Goal: Task Accomplishment & Management: Manage account settings

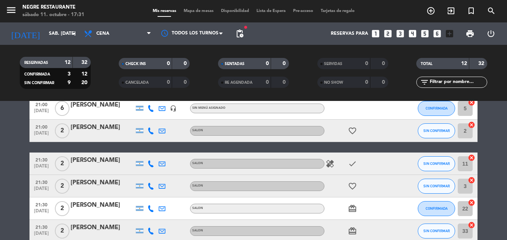
scroll to position [112, 0]
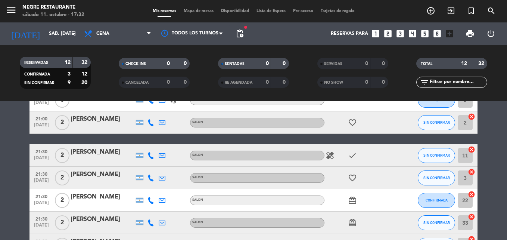
click at [109, 152] on div "[PERSON_NAME]" at bounding box center [103, 152] width 64 height 10
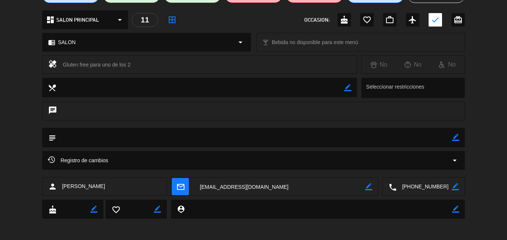
scroll to position [80, 0]
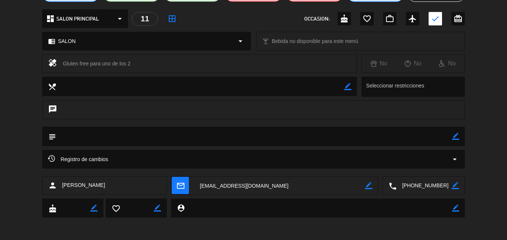
click at [397, 187] on textarea at bounding box center [424, 185] width 55 height 19
click at [453, 169] on span at bounding box center [451, 167] width 6 height 6
click at [498, 155] on div "Registro de cambios arrow_drop_down" at bounding box center [253, 163] width 507 height 26
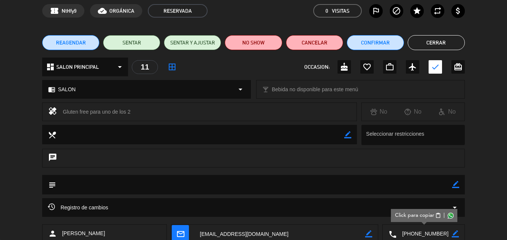
scroll to position [0, 0]
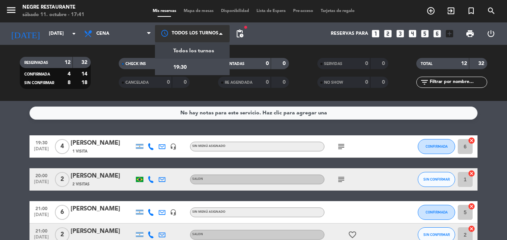
click at [216, 35] on div at bounding box center [192, 33] width 75 height 17
click at [213, 33] on div at bounding box center [192, 33] width 75 height 17
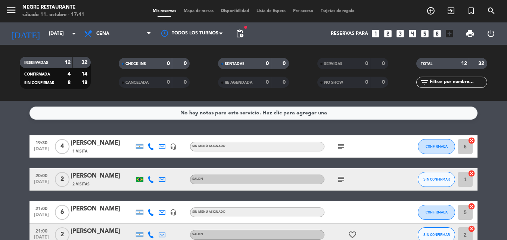
click at [228, 10] on span "Disponibilidad" at bounding box center [234, 11] width 35 height 4
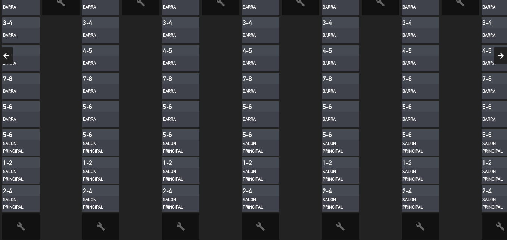
scroll to position [92, 0]
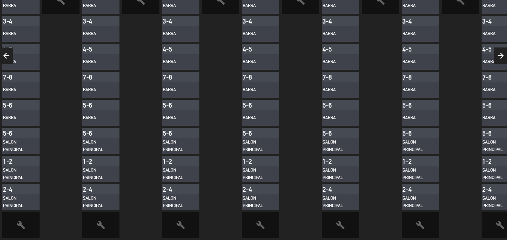
click at [336, 217] on span "build" at bounding box center [340, 225] width 37 height 26
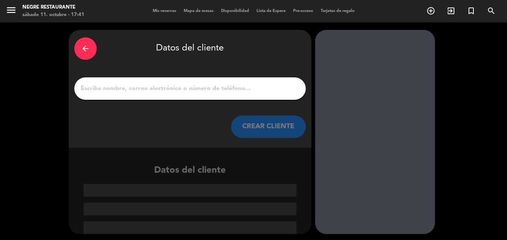
click at [88, 45] on icon "arrow_back" at bounding box center [85, 48] width 9 height 9
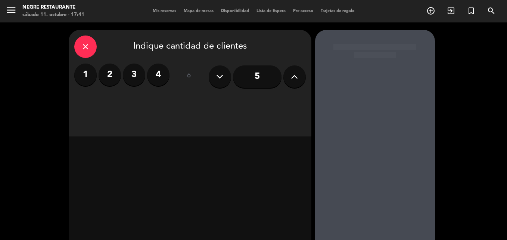
click at [85, 46] on icon "close" at bounding box center [85, 46] width 9 height 9
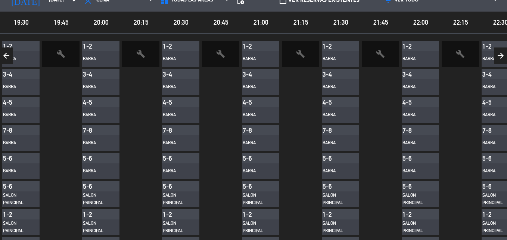
scroll to position [92, 0]
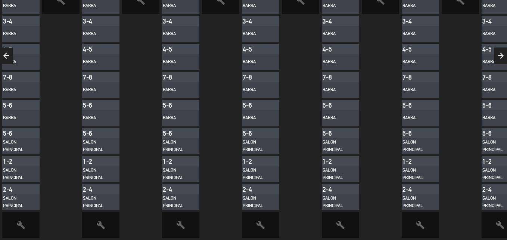
click at [349, 166] on div "SALON PRINCIPAL" at bounding box center [340, 174] width 37 height 16
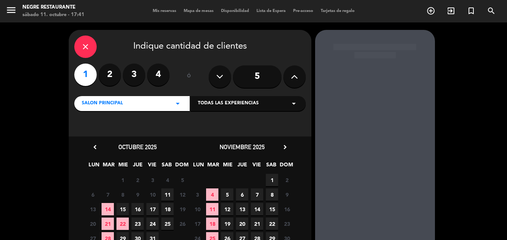
click at [165, 9] on span "Mis reservas" at bounding box center [164, 11] width 31 height 4
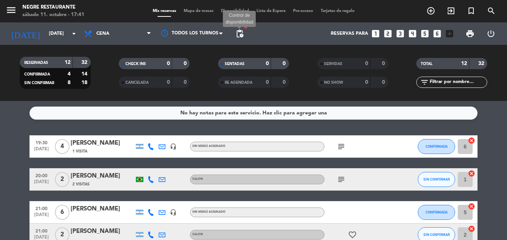
click at [243, 33] on span "pending_actions" at bounding box center [239, 33] width 9 height 9
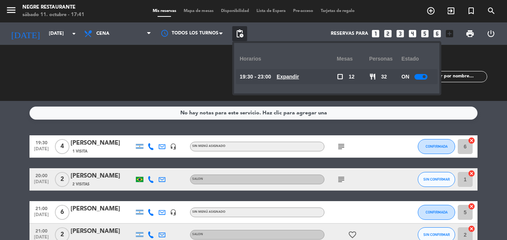
click at [299, 74] on u "Expandir" at bounding box center [288, 77] width 22 height 6
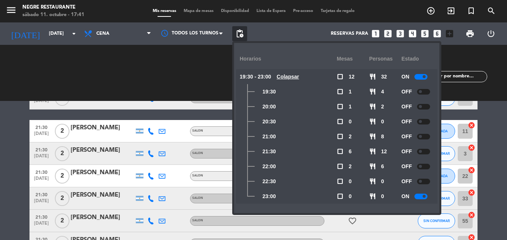
scroll to position [187, 0]
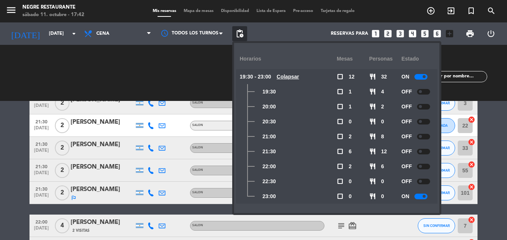
click at [424, 180] on div at bounding box center [423, 182] width 13 height 6
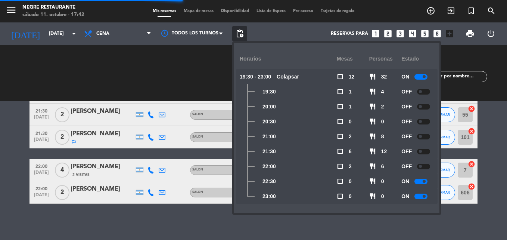
scroll to position [244, 0]
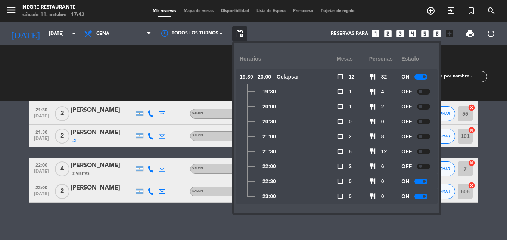
click at [27, 196] on bookings-row "19:30 oct. 11 4 Lucas Moreno 1 Visita headset_mic Sin menú asignado subject CON…" at bounding box center [253, 47] width 507 height 311
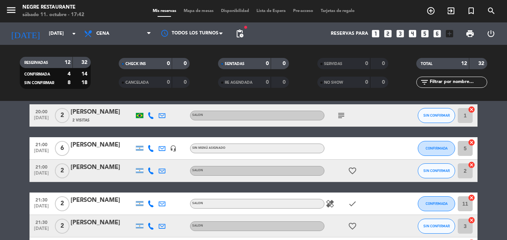
scroll to position [0, 0]
